Goal: Task Accomplishment & Management: Use online tool/utility

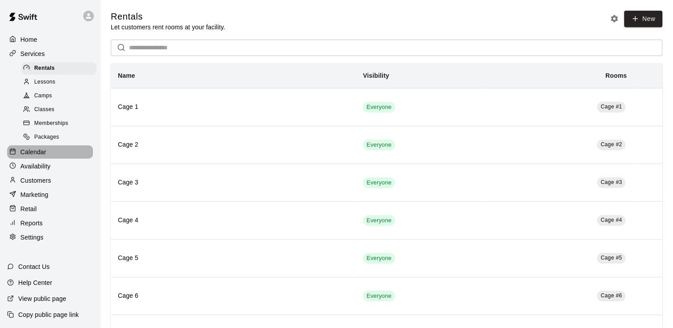
click at [36, 157] on p "Calendar" at bounding box center [33, 152] width 26 height 9
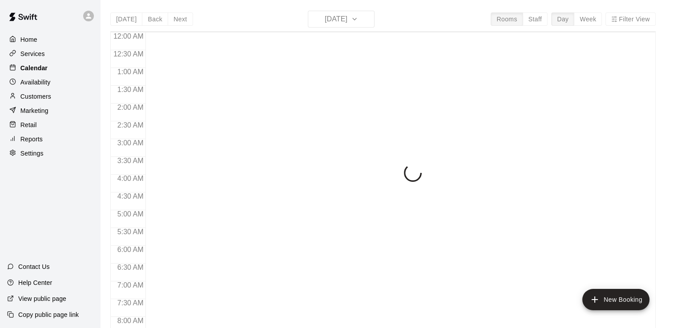
scroll to position [547, 0]
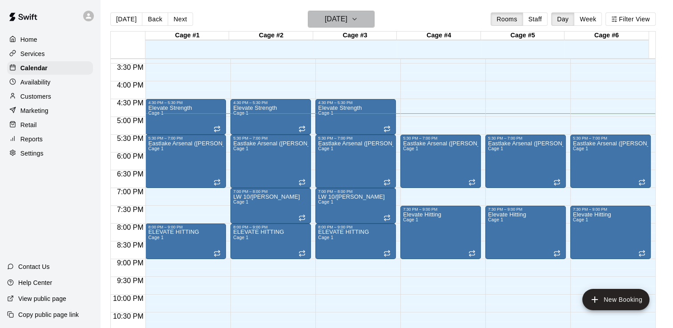
click at [356, 19] on icon "button" at bounding box center [355, 19] width 4 height 2
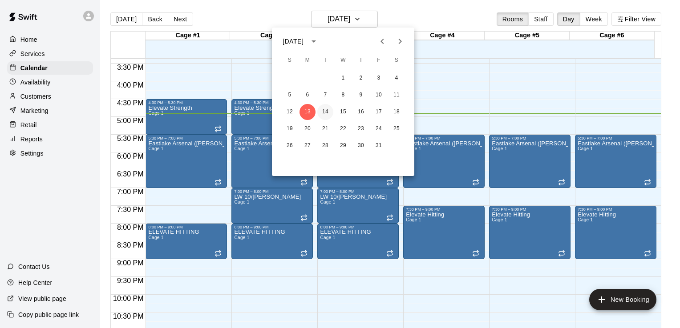
click at [324, 113] on button "14" at bounding box center [325, 112] width 16 height 16
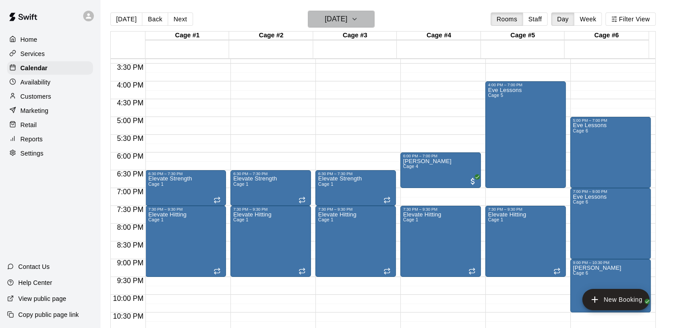
click at [358, 22] on icon "button" at bounding box center [354, 19] width 7 height 11
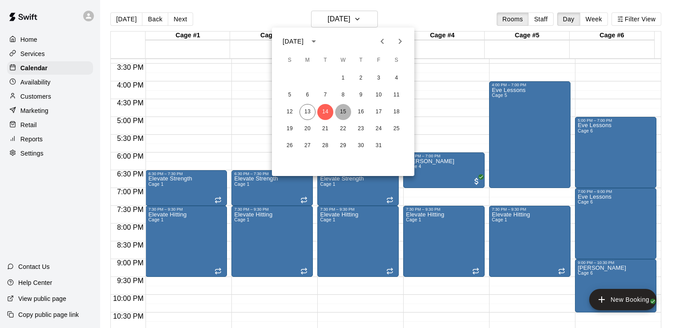
click at [342, 111] on button "15" at bounding box center [343, 112] width 16 height 16
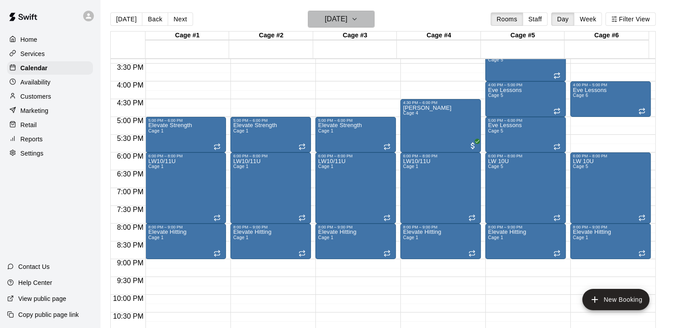
click at [358, 19] on icon "button" at bounding box center [354, 19] width 7 height 11
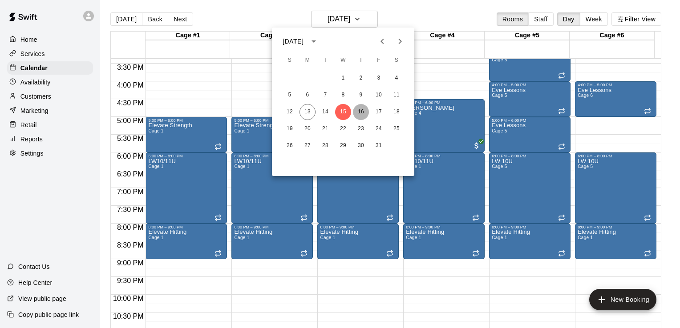
click at [360, 109] on button "16" at bounding box center [361, 112] width 16 height 16
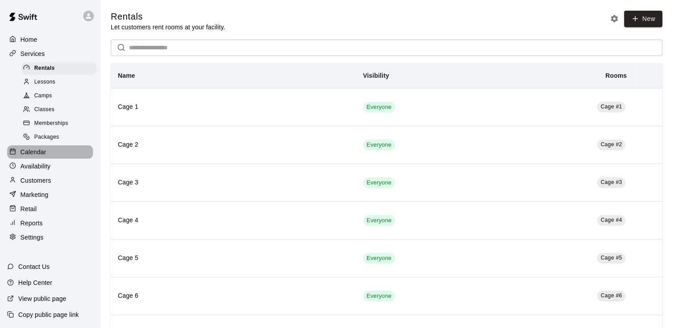
click at [36, 156] on p "Calendar" at bounding box center [33, 152] width 26 height 9
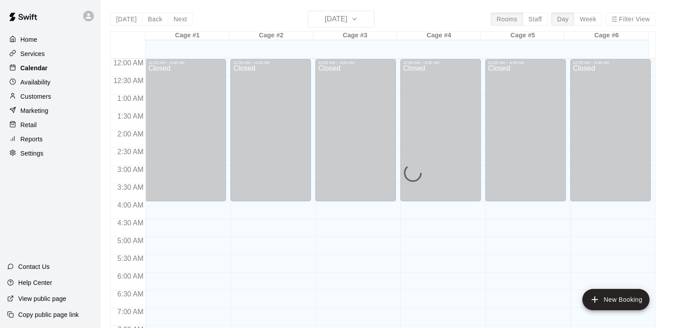
scroll to position [547, 0]
